Goal: Information Seeking & Learning: Find specific page/section

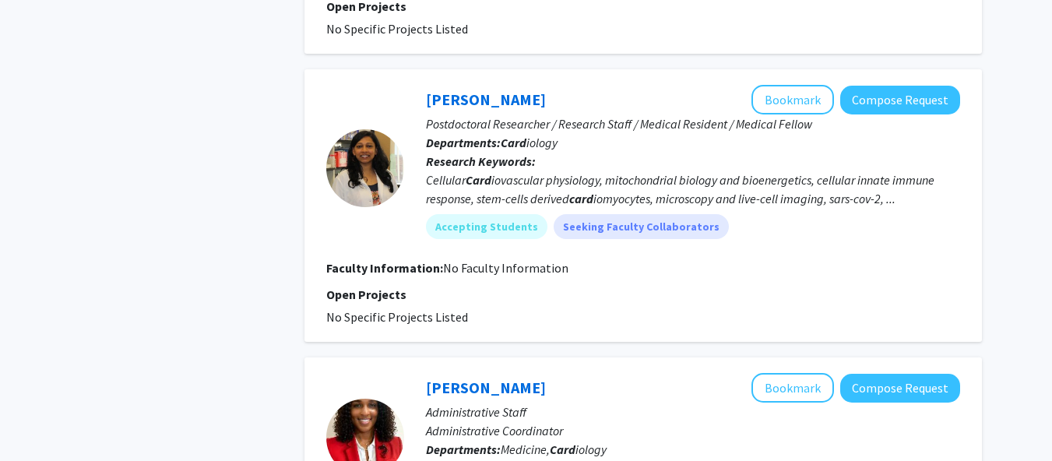
scroll to position [840, 0]
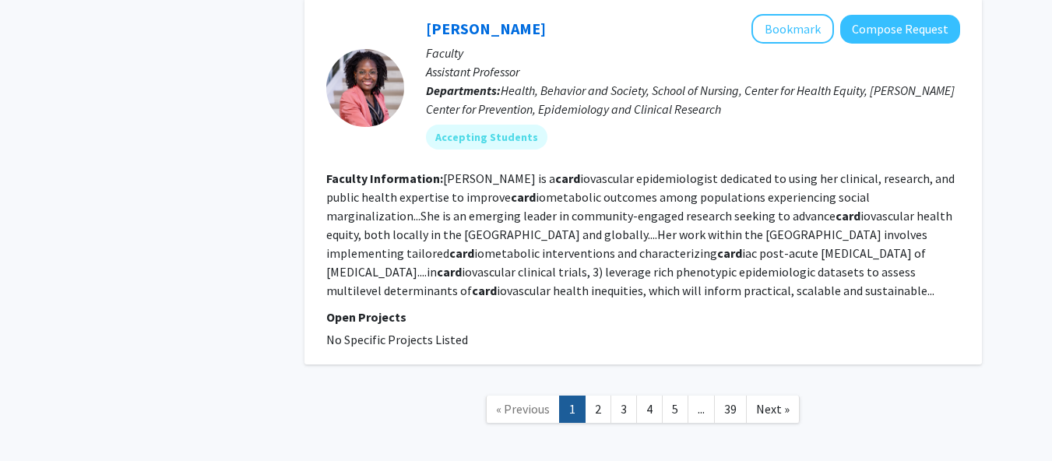
scroll to position [2891, 0]
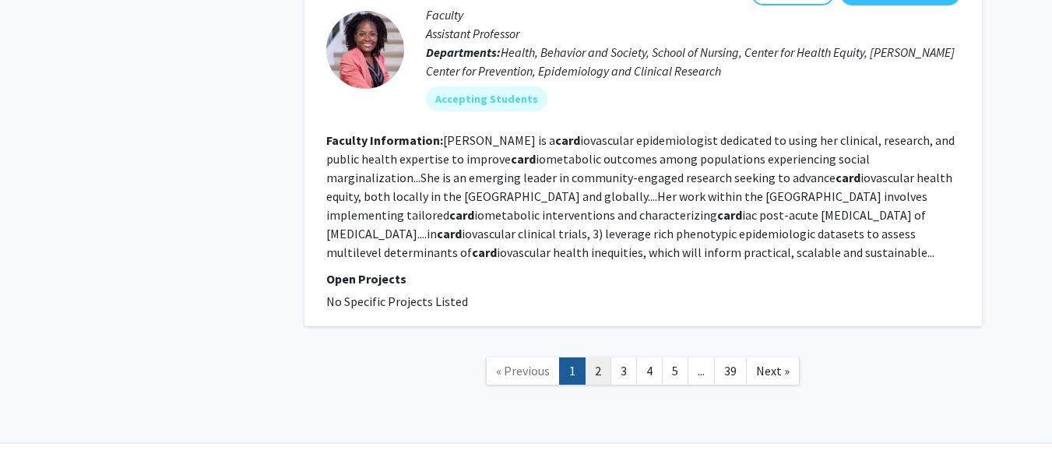
click at [600, 358] on link "2" at bounding box center [598, 371] width 26 height 27
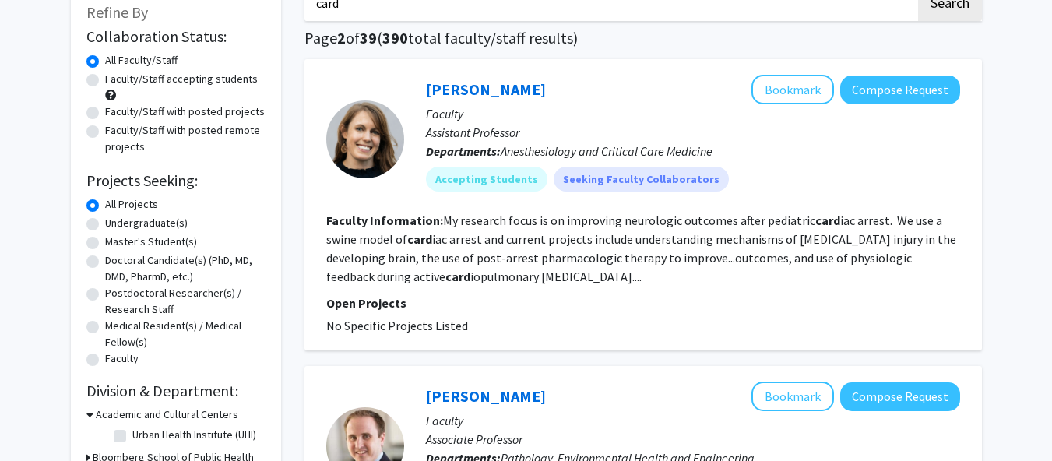
scroll to position [88, 0]
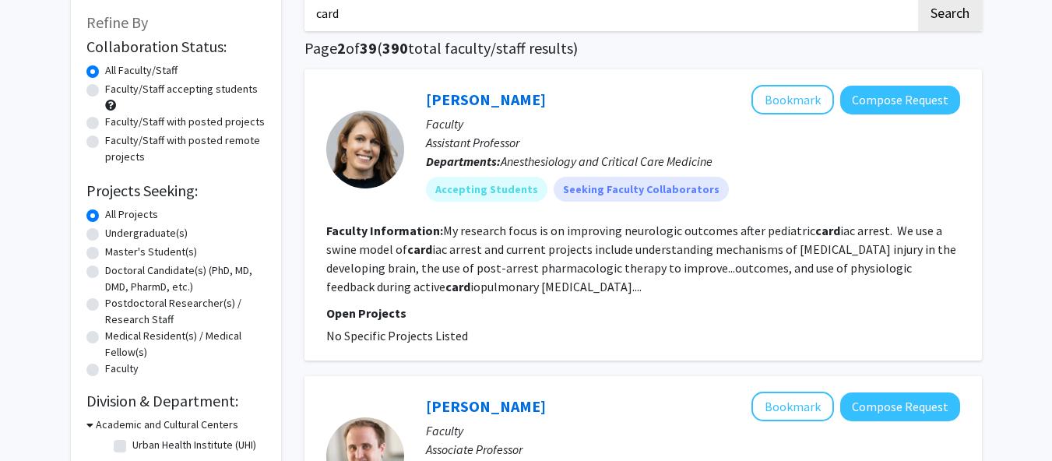
click at [520, 164] on span "Anesthesiology and Critical Care Medicine" at bounding box center [607, 161] width 212 height 16
copy span "Anesthesiology"
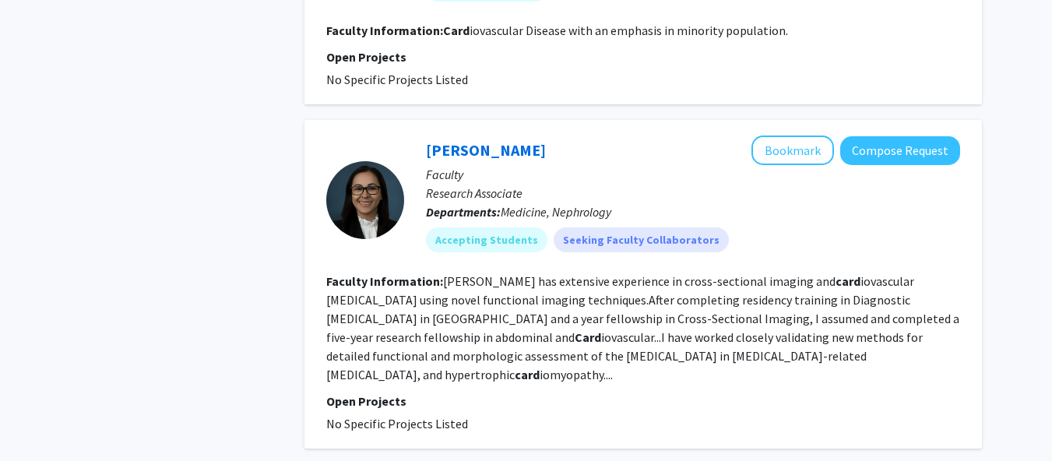
scroll to position [3137, 0]
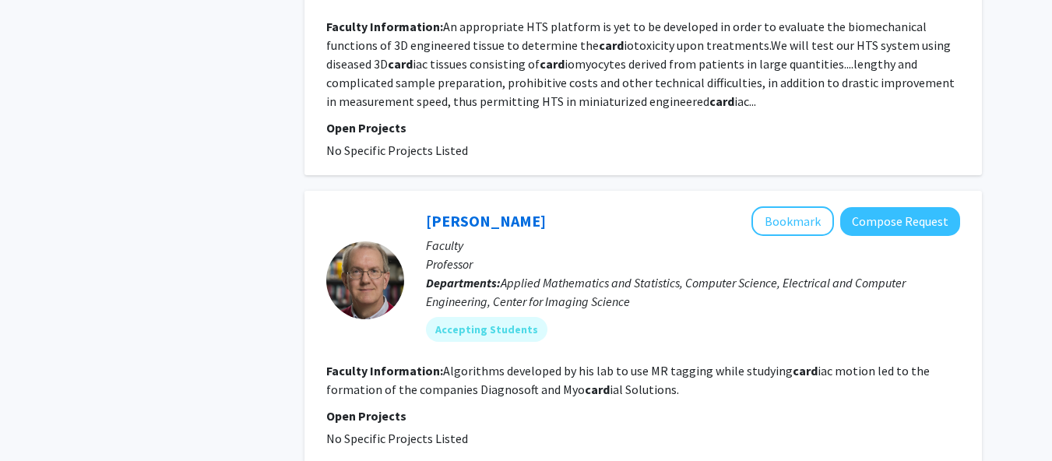
scroll to position [2660, 0]
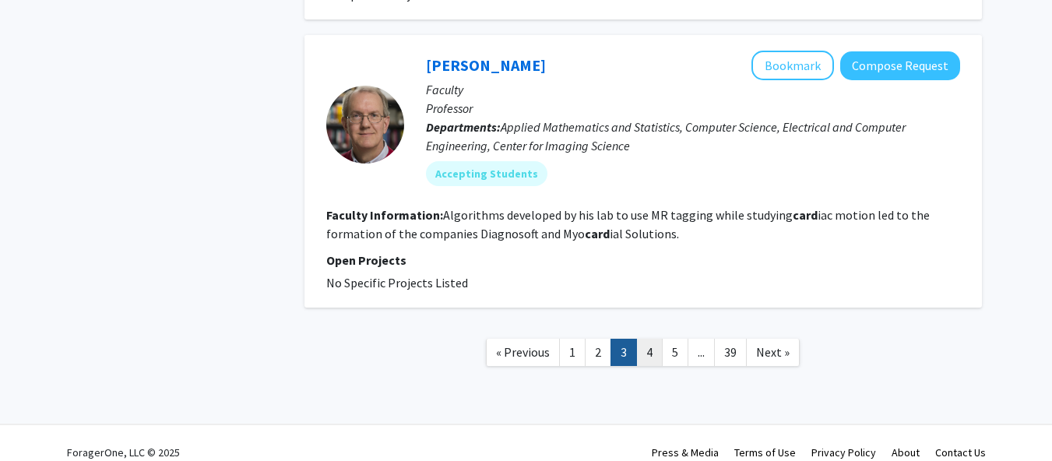
click at [648, 339] on link "4" at bounding box center [649, 352] width 26 height 27
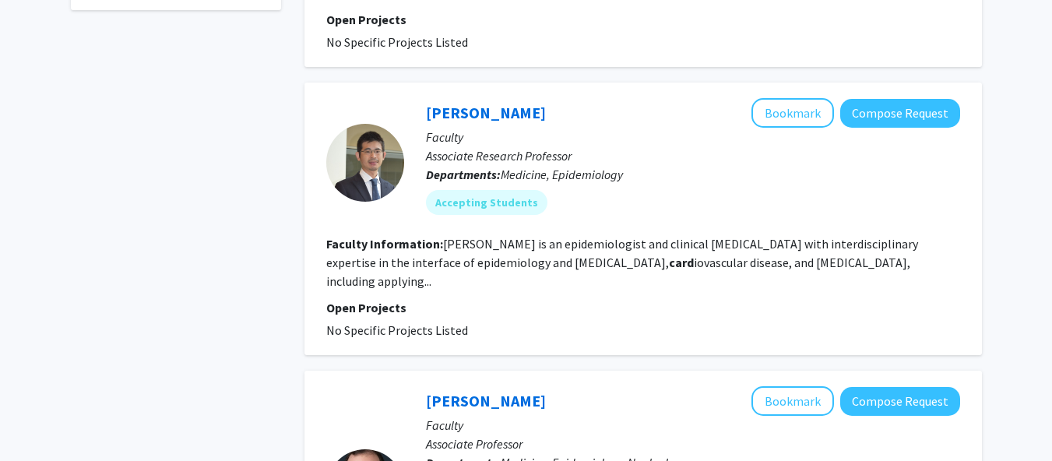
scroll to position [652, 0]
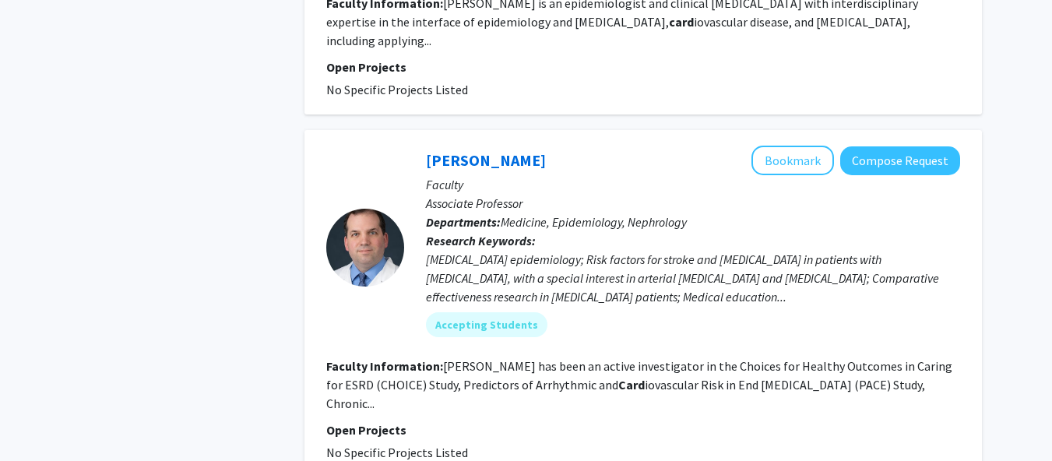
click at [524, 146] on div "Stephen Sozio Bookmark Compose Request" at bounding box center [693, 161] width 534 height 30
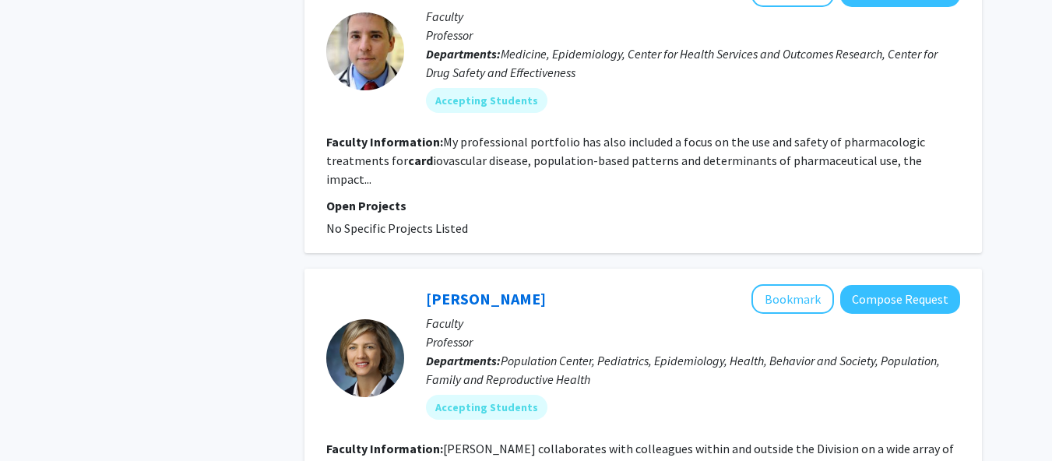
scroll to position [2684, 0]
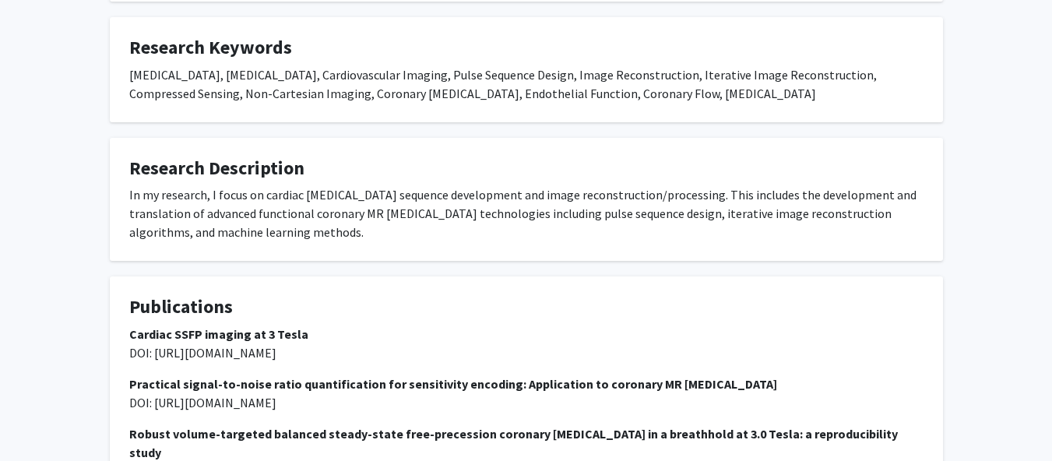
scroll to position [634, 0]
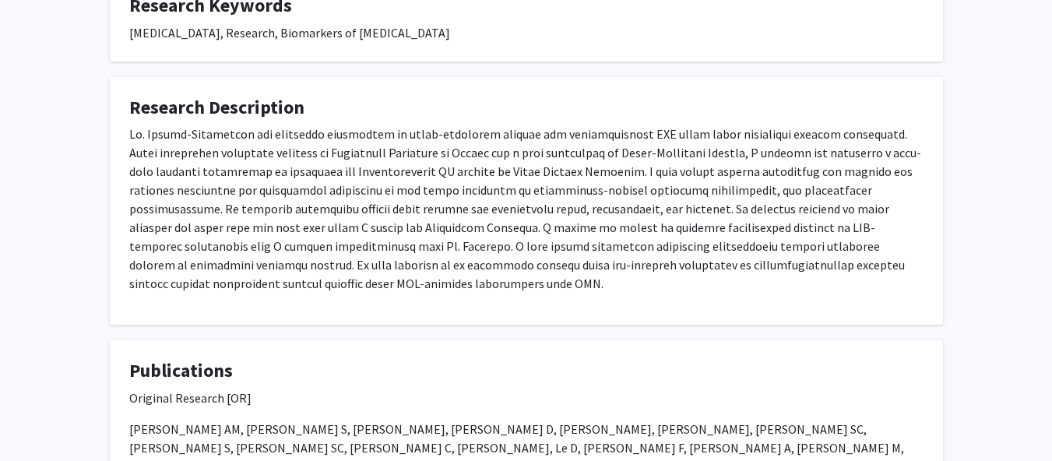
scroll to position [522, 0]
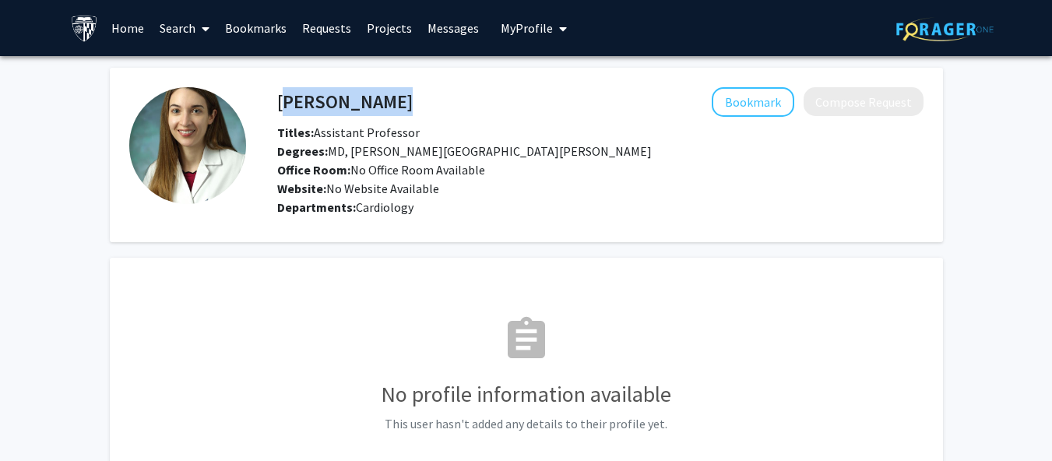
drag, startPoint x: 276, startPoint y: 100, endPoint x: 280, endPoint y: 107, distance: 8.0
click at [280, 107] on div "[PERSON_NAME] Bookmark Compose Request" at bounding box center [601, 102] width 670 height 30
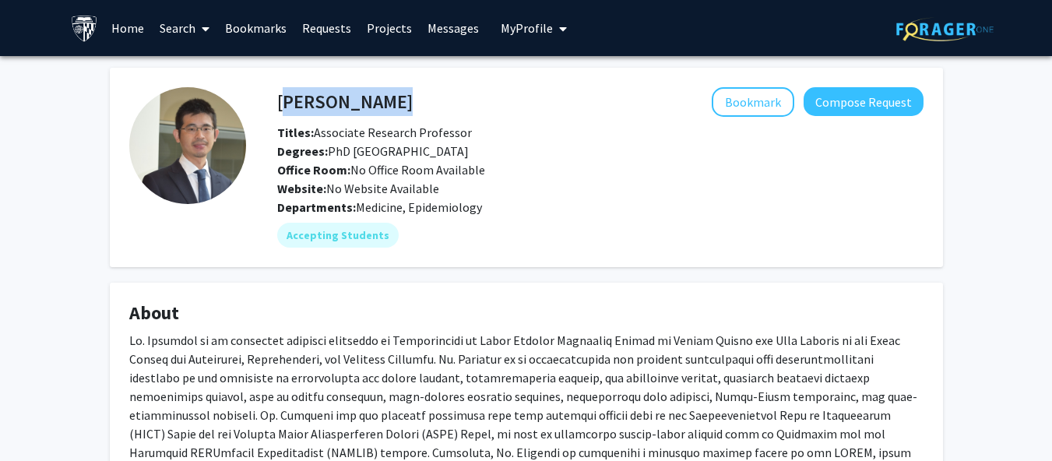
drag, startPoint x: 313, startPoint y: 109, endPoint x: 426, endPoint y: 115, distance: 113.1
click at [426, 115] on div "Junichi Ishigami Bookmark Compose Request" at bounding box center [601, 102] width 670 height 30
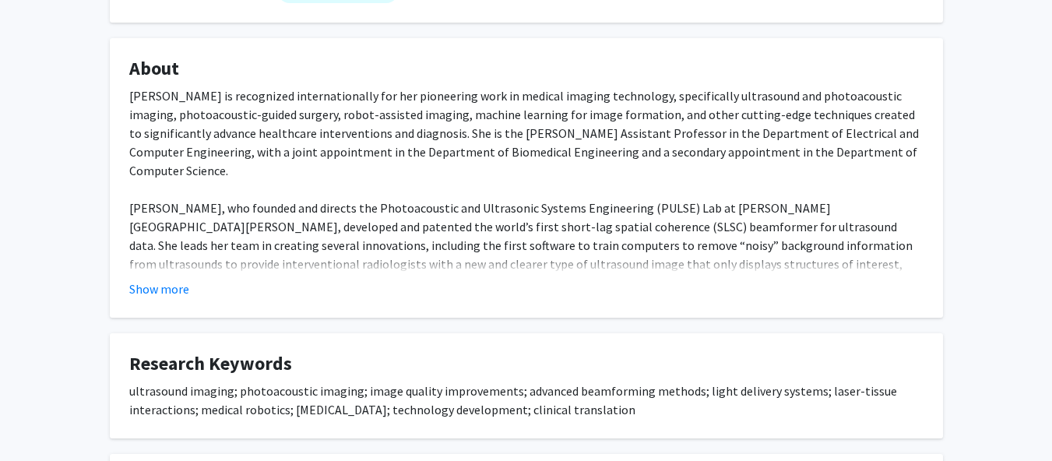
scroll to position [245, 0]
click at [167, 297] on button "Show more" at bounding box center [159, 288] width 60 height 19
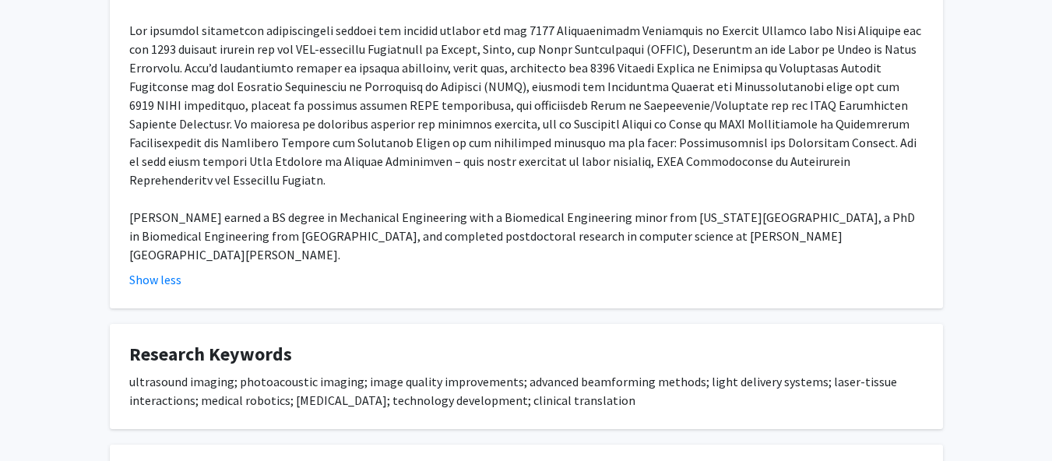
scroll to position [1206, 0]
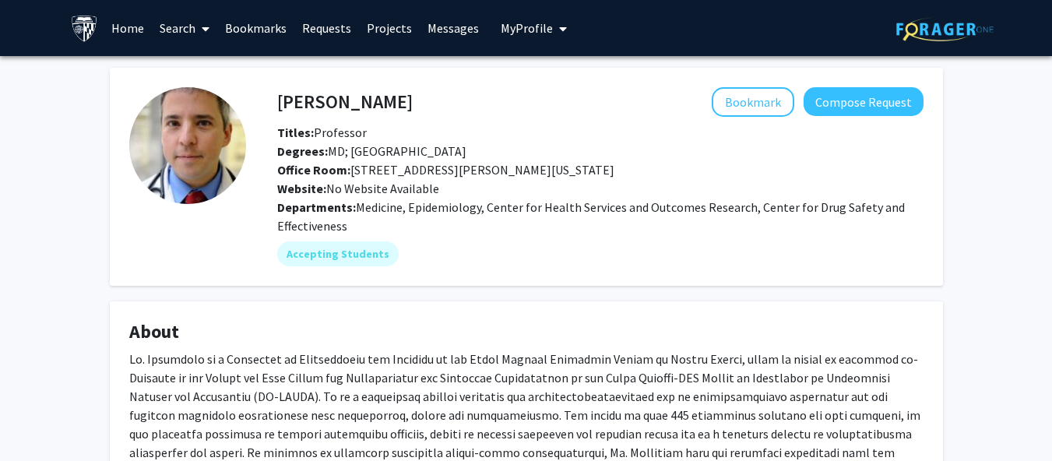
click at [196, 19] on span at bounding box center [203, 29] width 14 height 55
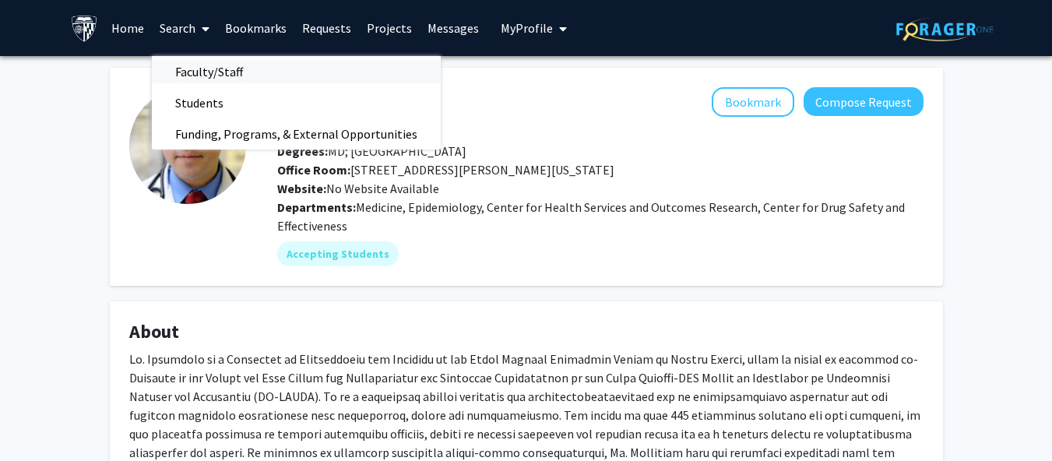
click at [209, 69] on span "Faculty/Staff" at bounding box center [209, 71] width 114 height 31
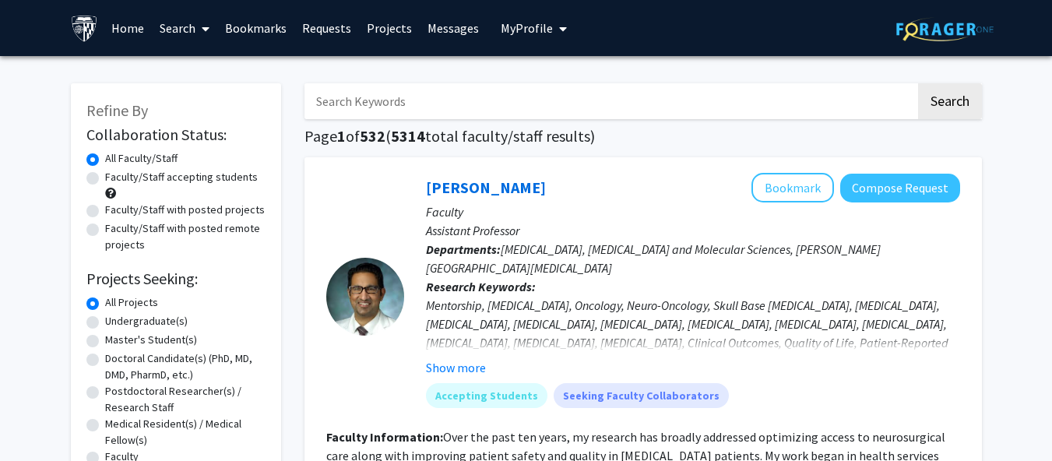
click at [357, 98] on input "Search Keywords" at bounding box center [610, 101] width 611 height 36
paste input "Anesthesiology"
type input "Anesthesiology"
click at [947, 100] on button "Search" at bounding box center [950, 101] width 64 height 36
